Goal: Navigation & Orientation: Understand site structure

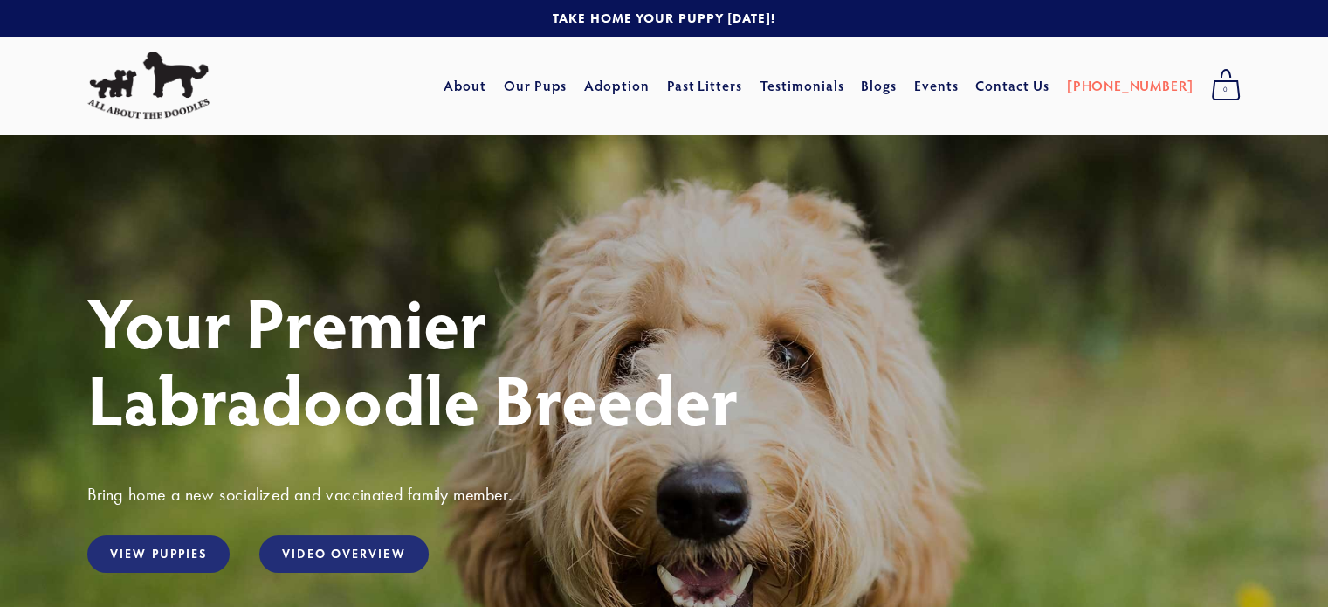
click at [536, 245] on div "Your Premier Labradoodle Breeder Bring home a new socialized and vaccinated fam…" at bounding box center [664, 485] width 1328 height 702
click at [566, 84] on link "Our Pups" at bounding box center [536, 85] width 64 height 31
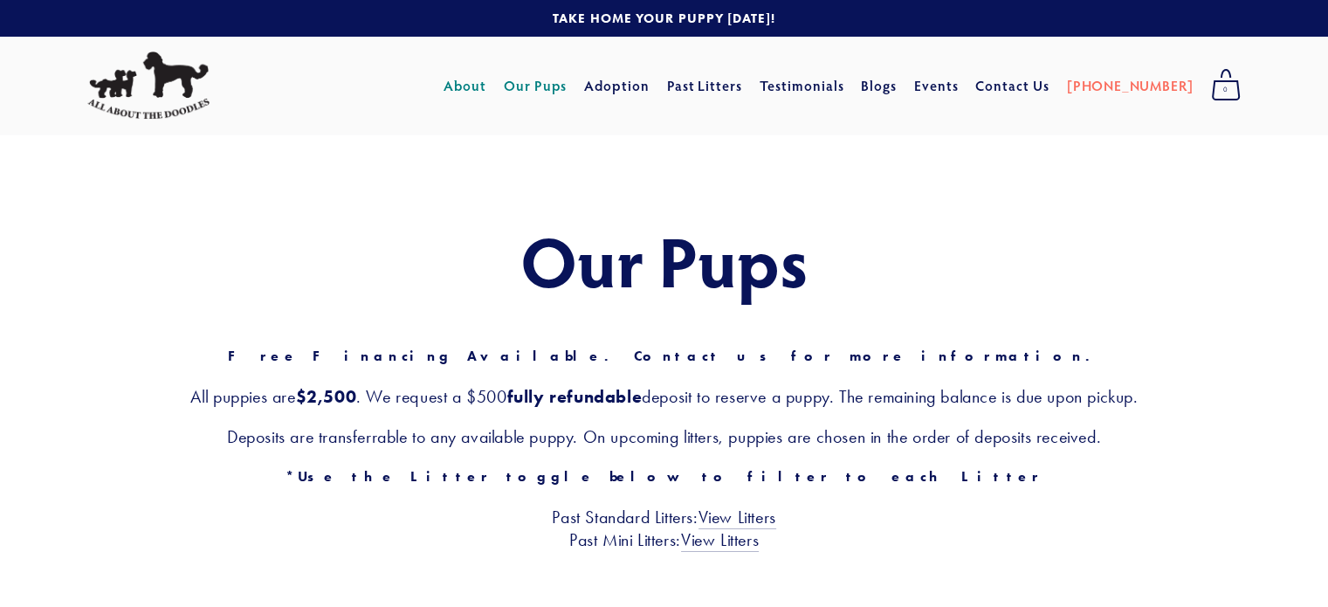
click at [486, 97] on link "About" at bounding box center [465, 85] width 43 height 31
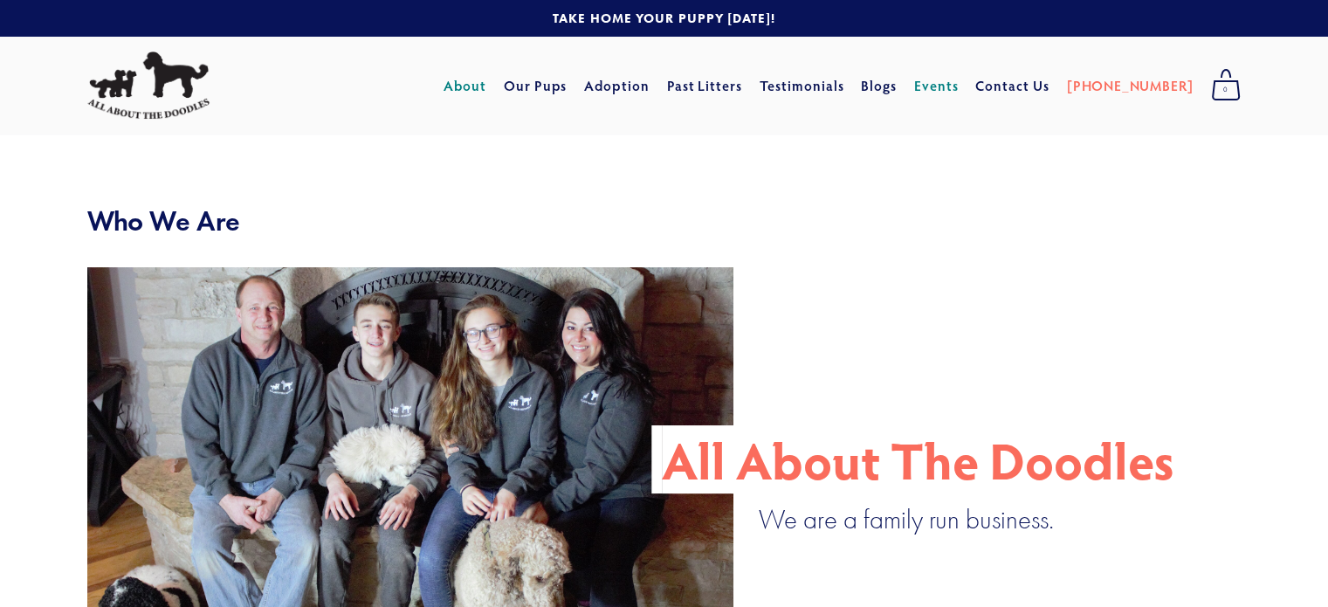
click at [959, 92] on link "Events" at bounding box center [936, 85] width 45 height 31
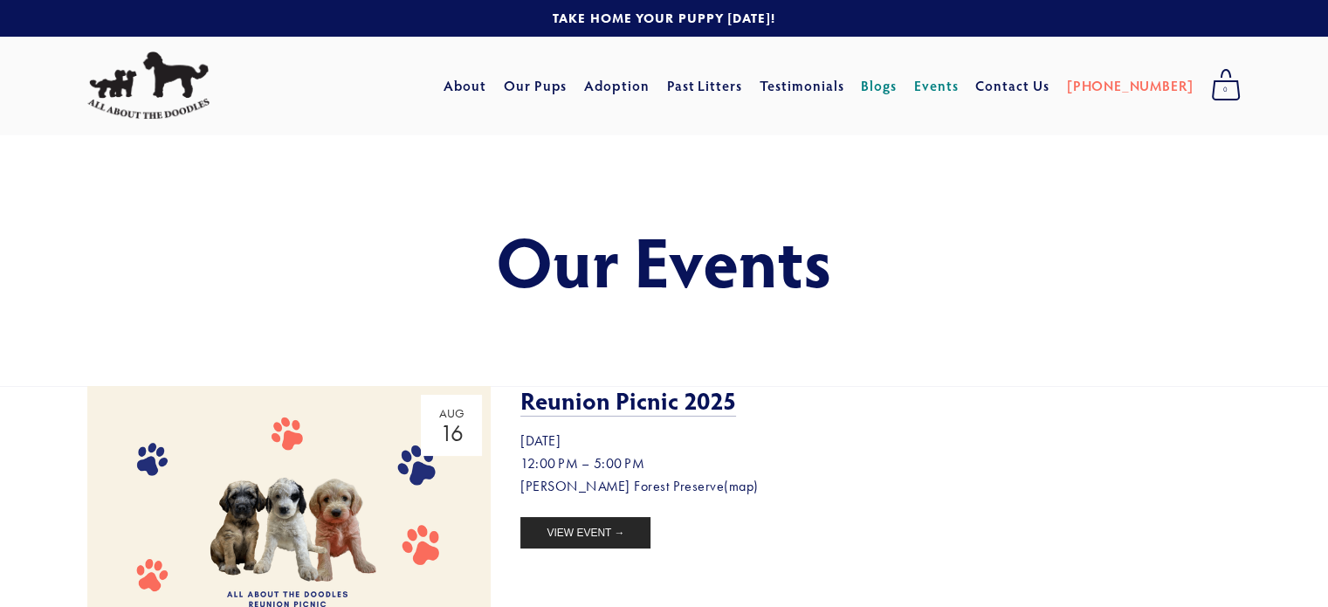
click at [897, 83] on link "Blogs" at bounding box center [879, 85] width 36 height 31
